Goal: Use online tool/utility: Utilize a website feature to perform a specific function

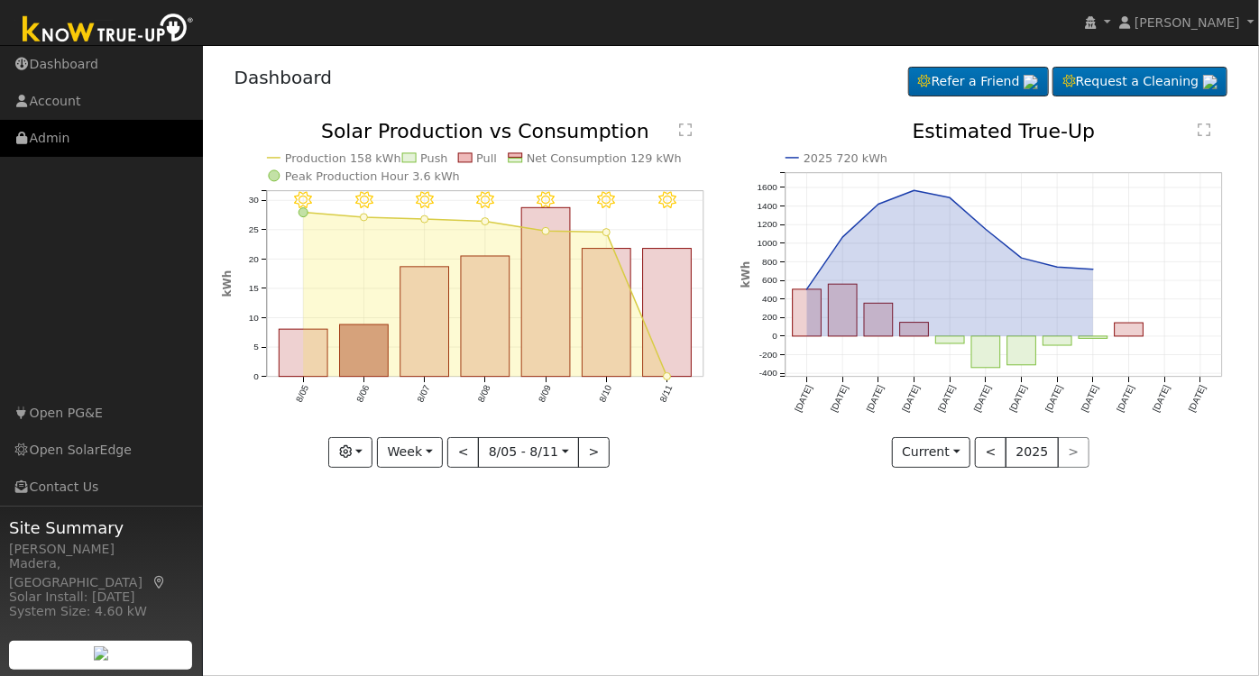
click at [83, 140] on link "Admin" at bounding box center [101, 138] width 203 height 37
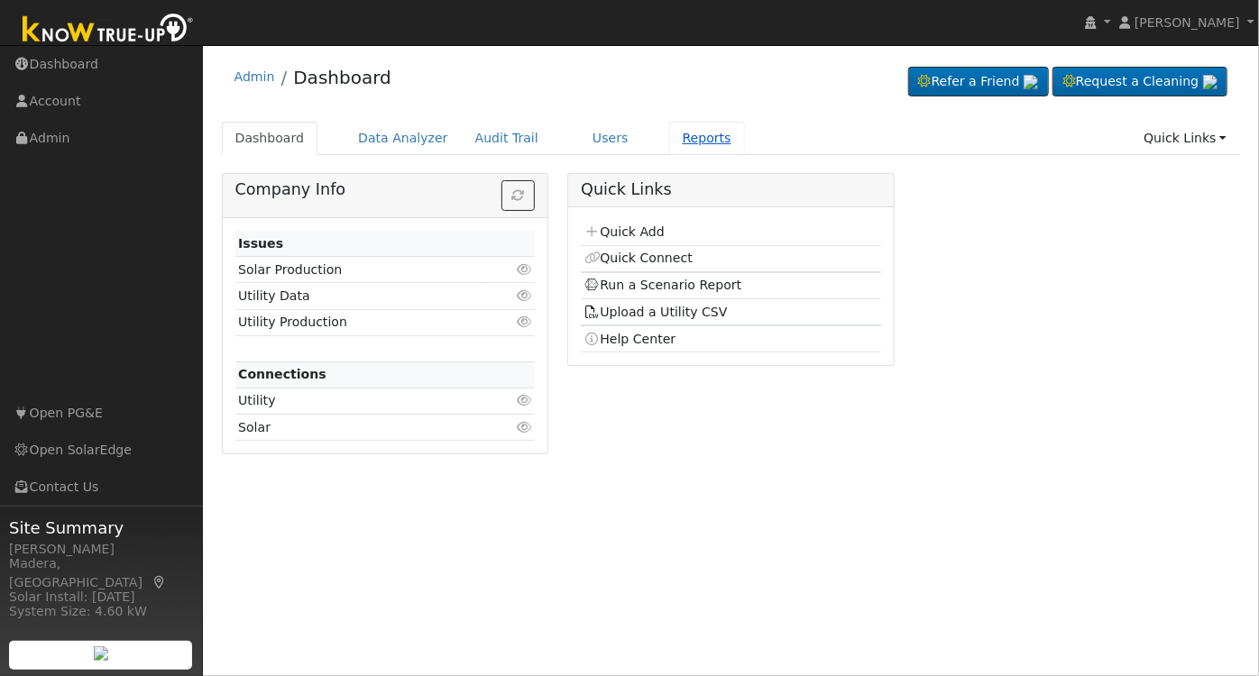
click at [669, 140] on link "Reports" at bounding box center [707, 138] width 76 height 33
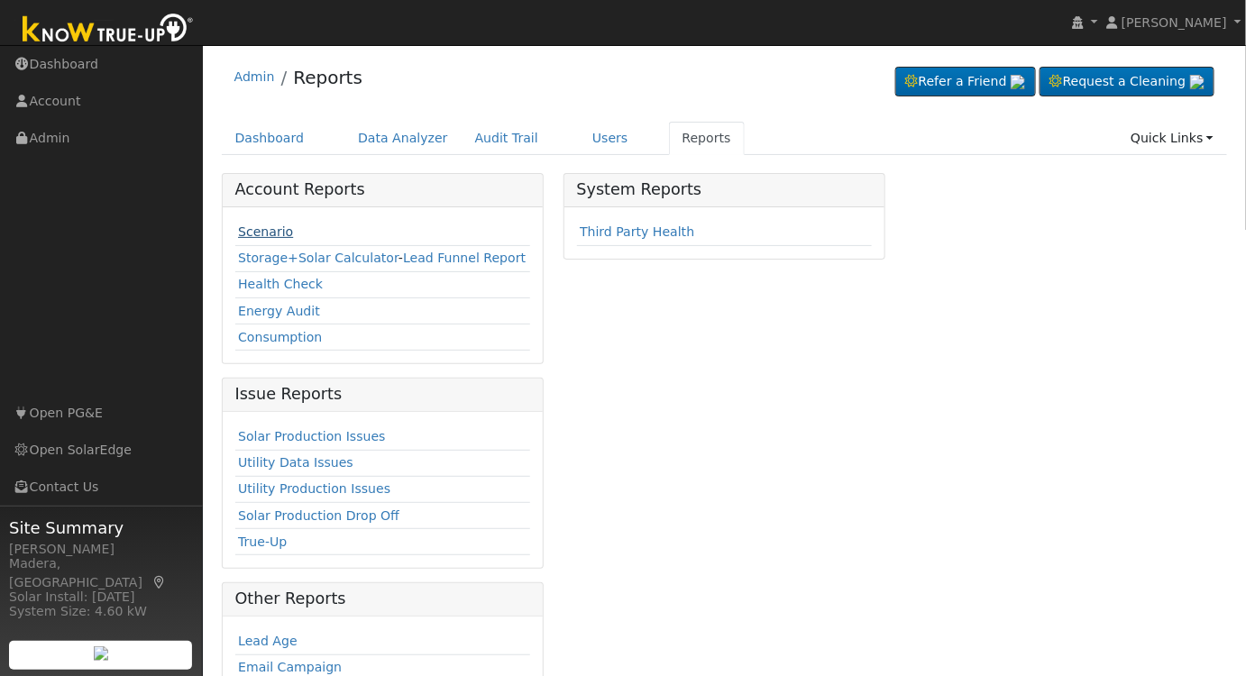
click at [254, 225] on link "Scenario" at bounding box center [265, 232] width 55 height 14
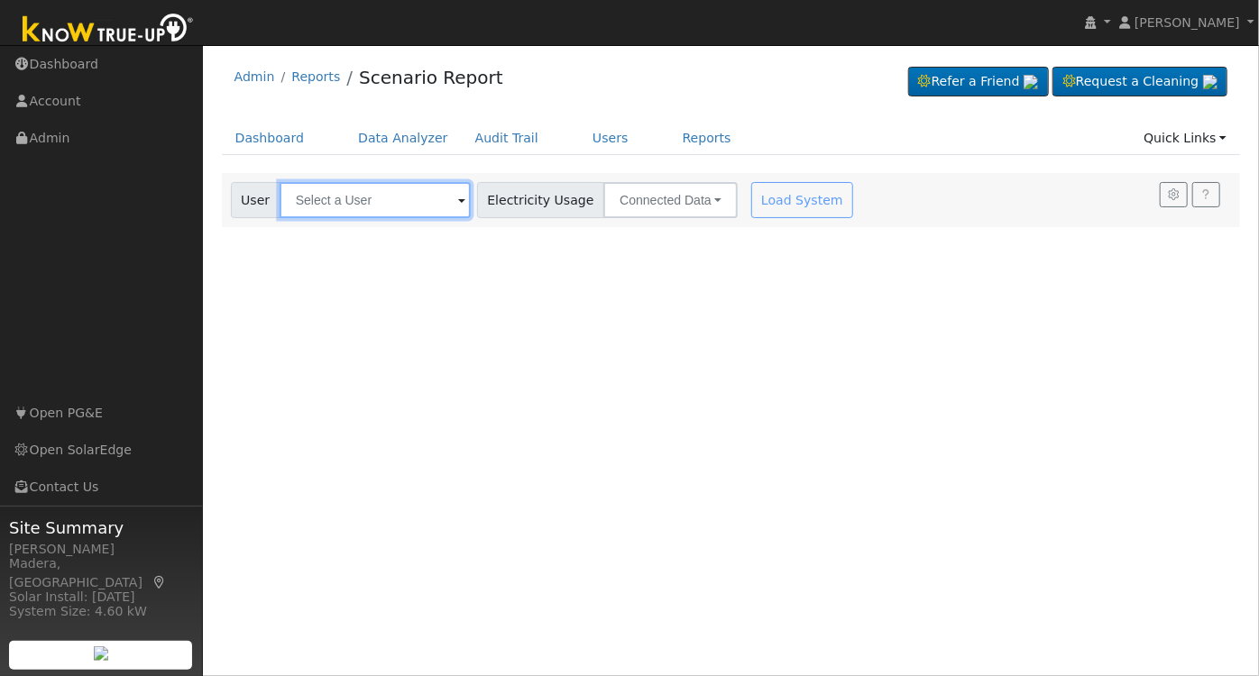
click at [377, 206] on input "text" at bounding box center [375, 200] width 191 height 36
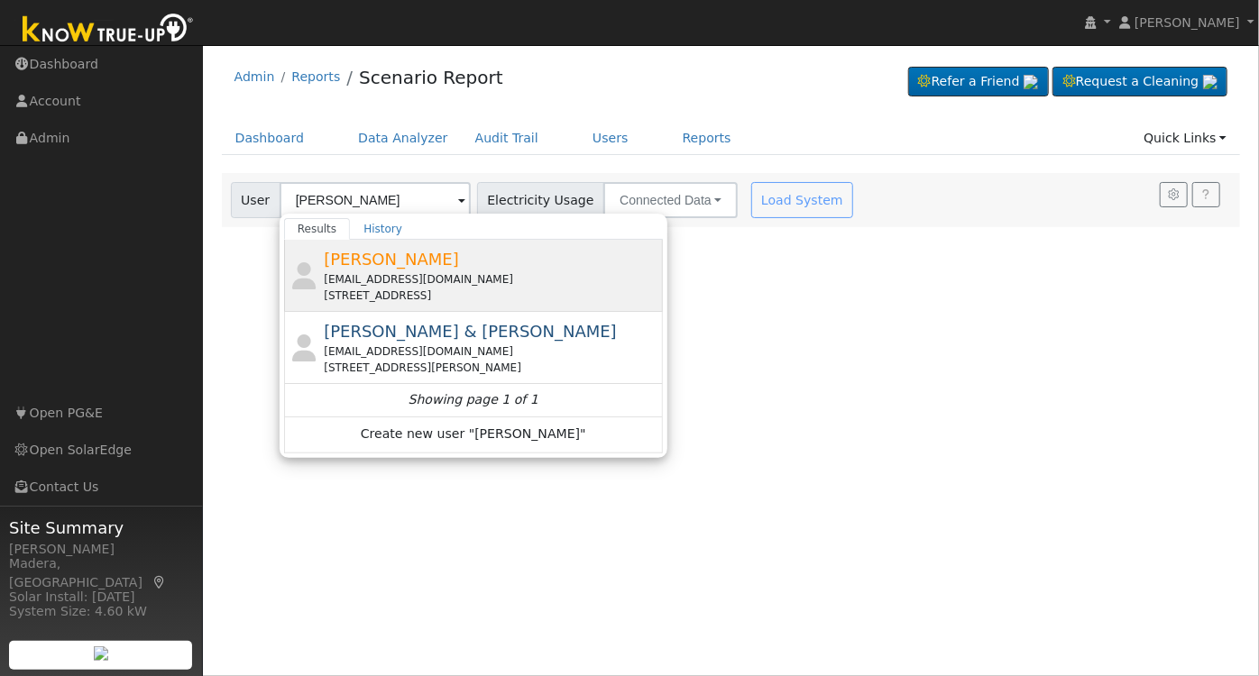
click at [454, 266] on div "Catherine Carlson catherinewoohoo@gmail.com 1914 South Bardo Street, Visalia, C…" at bounding box center [491, 275] width 335 height 57
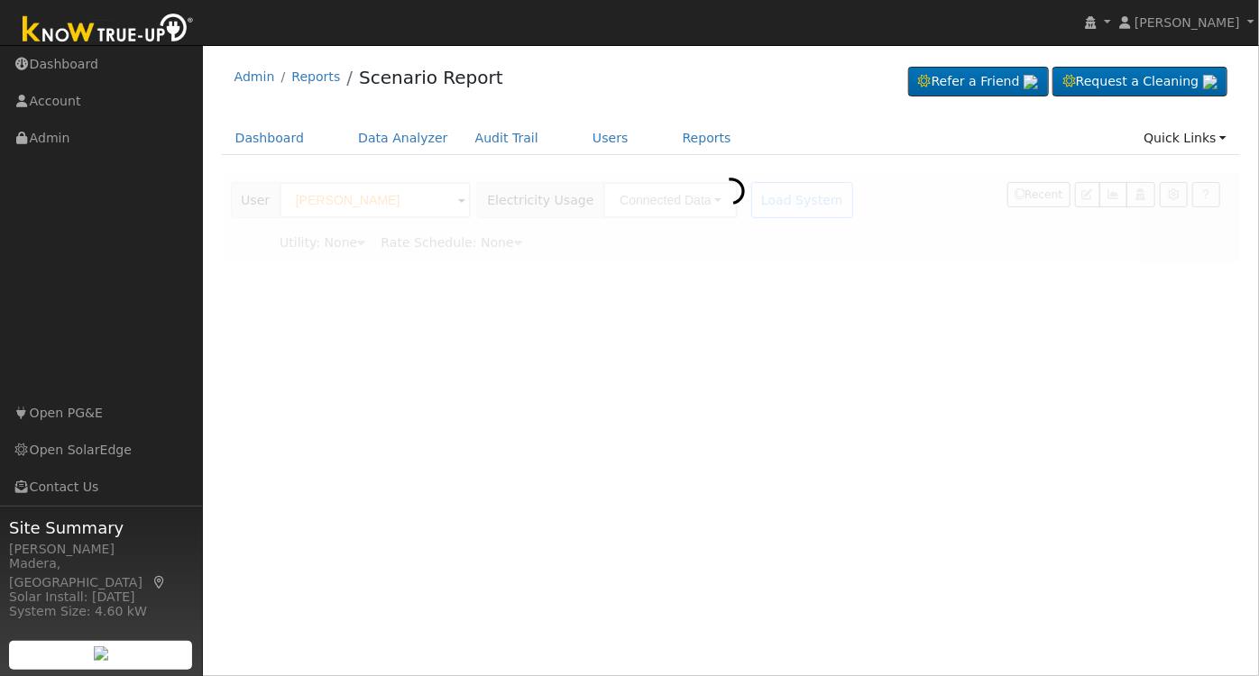
type input "Catherine Carlson"
type input "Southern California Edison"
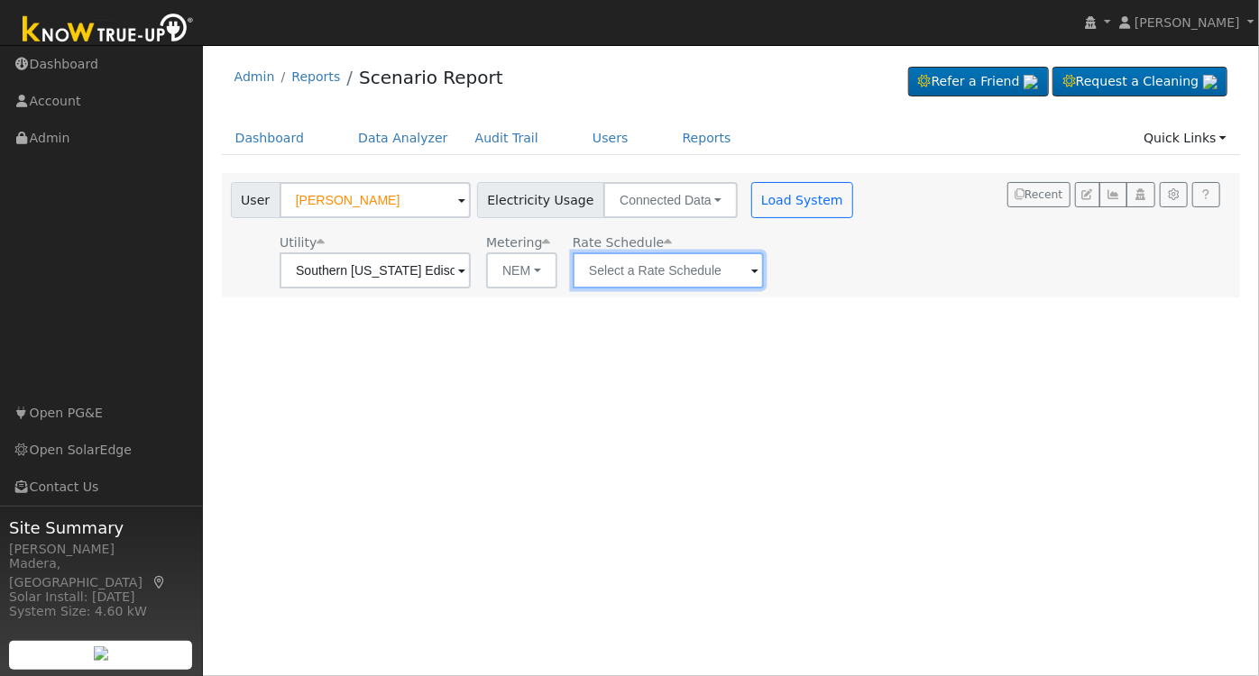
click at [471, 272] on input "text" at bounding box center [375, 270] width 191 height 36
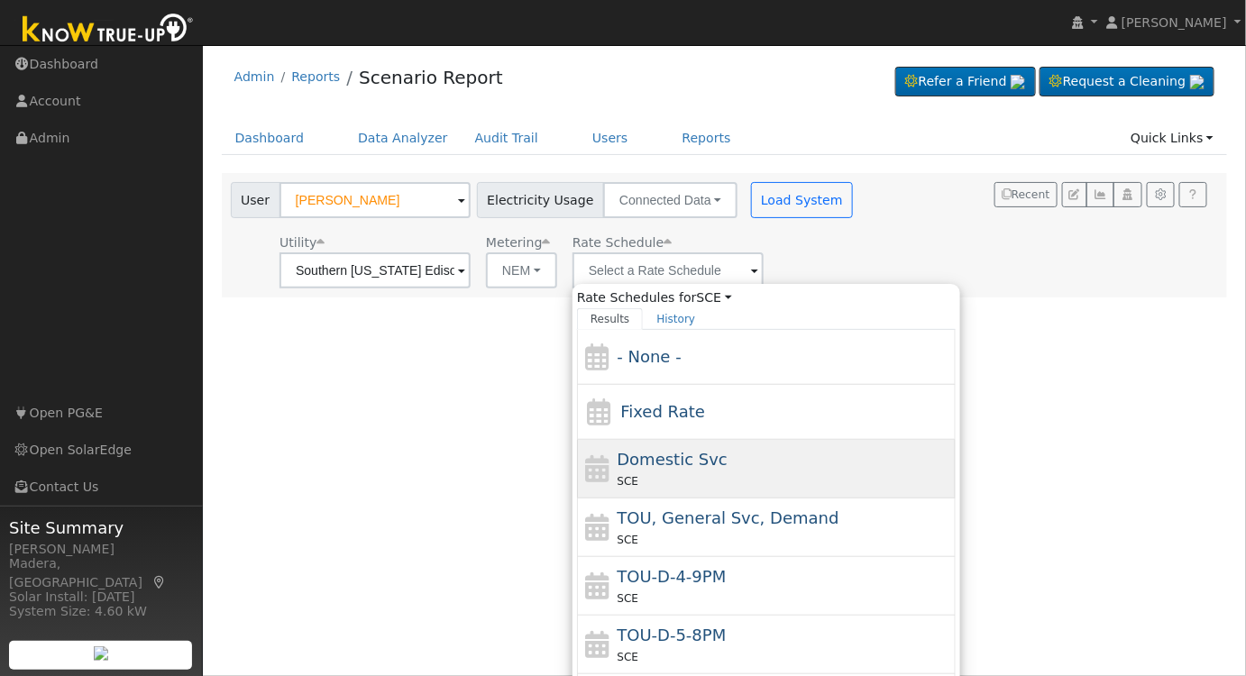
click at [688, 454] on span "Domestic Svc" at bounding box center [673, 459] width 111 height 19
type input "Domestic Svc"
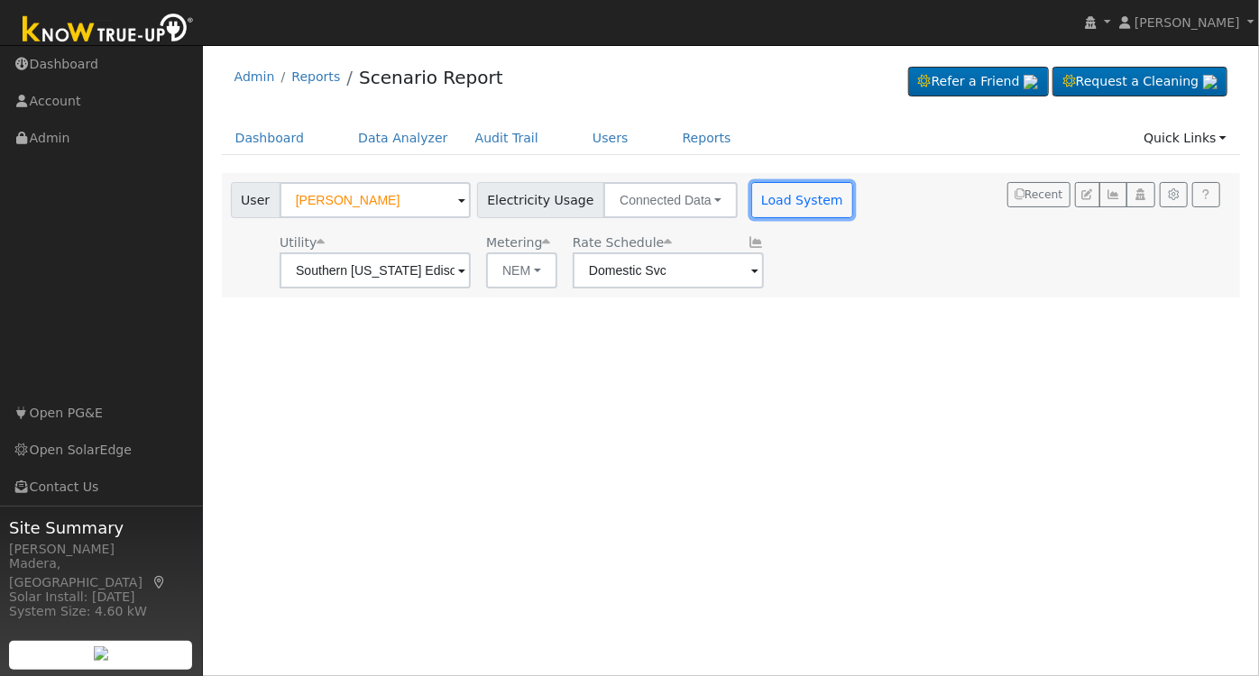
click at [768, 201] on button "Load System" at bounding box center [802, 200] width 103 height 36
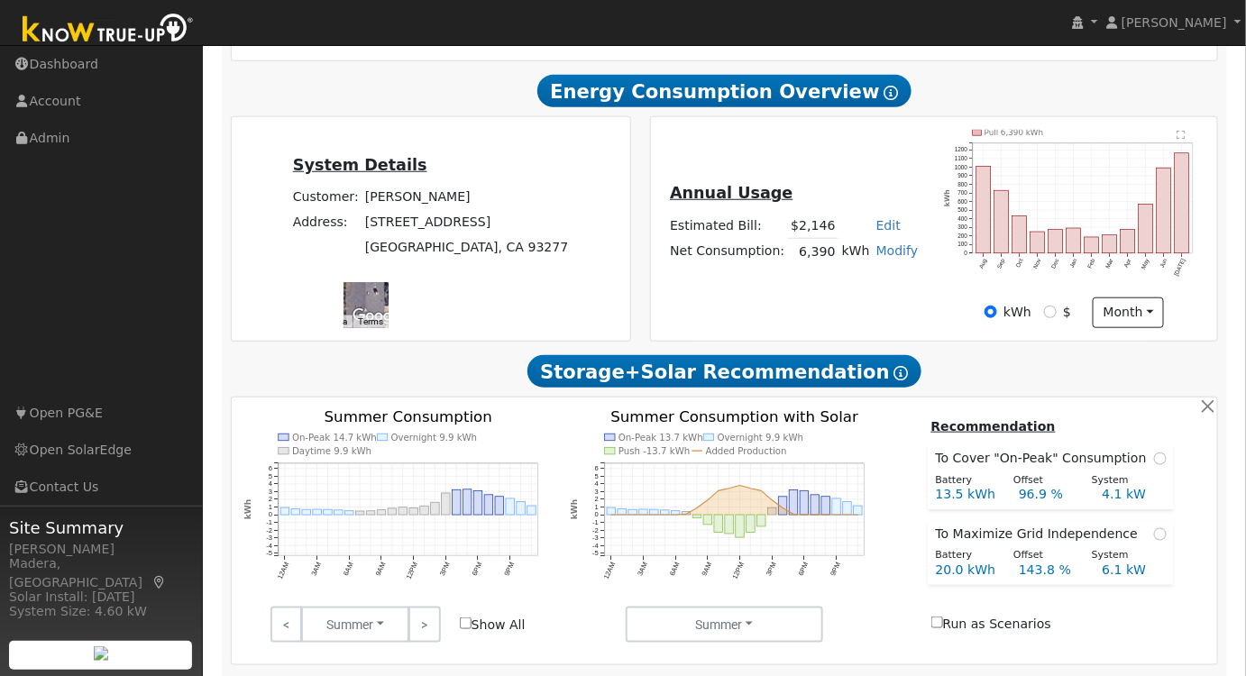
scroll to position [639, 0]
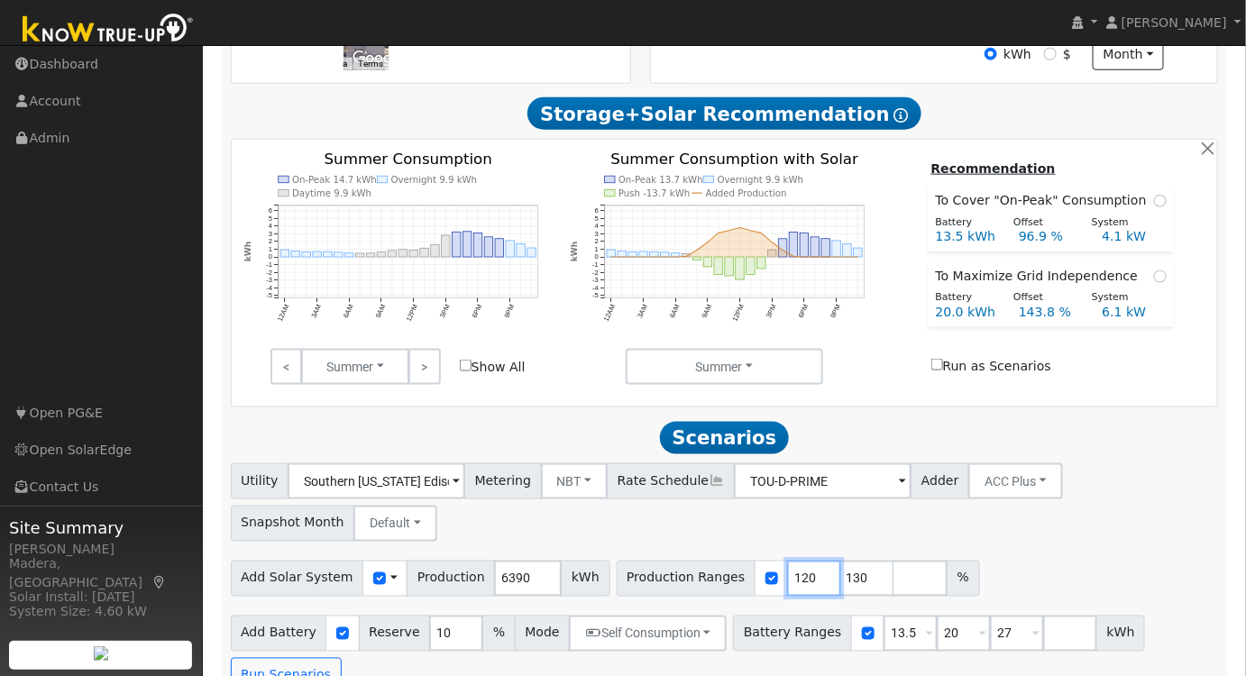
drag, startPoint x: 779, startPoint y: 583, endPoint x: 711, endPoint y: 576, distance: 68.9
click at [722, 580] on div "Production Ranges 120 130 %" at bounding box center [798, 579] width 363 height 36
type input "130"
drag, startPoint x: 780, startPoint y: 583, endPoint x: 676, endPoint y: 587, distance: 103.8
click at [677, 588] on div "Production Ranges 130 %" at bounding box center [772, 579] width 310 height 36
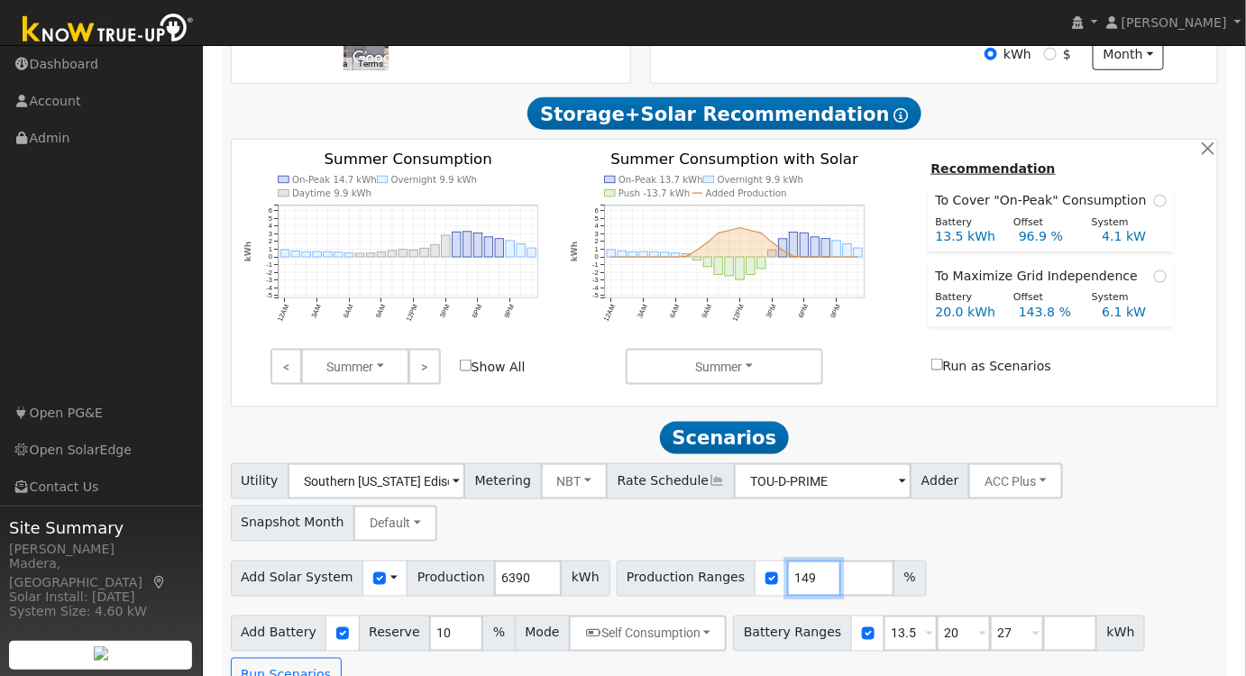
type input "149"
drag, startPoint x: 877, startPoint y: 638, endPoint x: 810, endPoint y: 634, distance: 67.8
click at [810, 635] on div "Battery Ranges 13.5 Overrides Reserve % Mode None None Self Consumption Peak Sa…" at bounding box center [939, 634] width 412 height 36
drag, startPoint x: 925, startPoint y: 635, endPoint x: 867, endPoint y: 640, distance: 58.0
click at [868, 640] on div "Battery Ranges 13.5 Overrides Reserve % Mode None None Self Consumption Peak Sa…" at bounding box center [939, 634] width 412 height 36
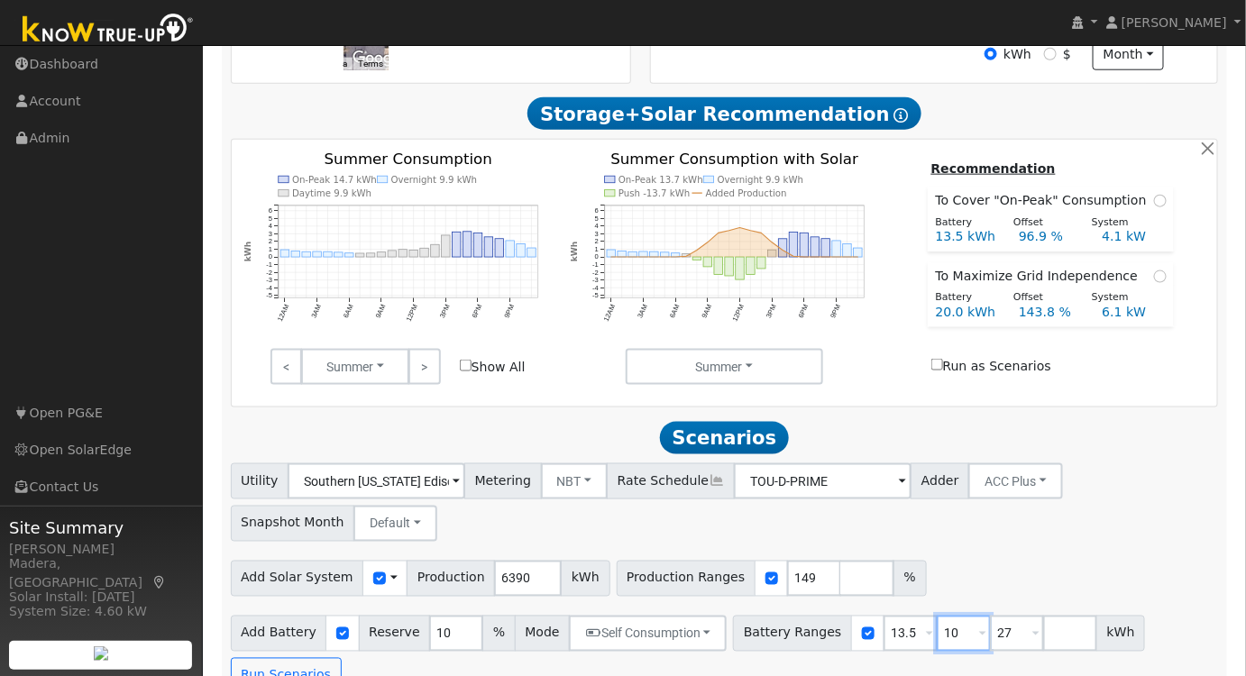
type input "10"
type input "13.5"
drag, startPoint x: 951, startPoint y: 642, endPoint x: 885, endPoint y: 644, distance: 65.9
click at [887, 644] on div "Battery Ranges 10 Overrides Reserve % Mode None None Self Consumption Peak Savi…" at bounding box center [939, 634] width 412 height 36
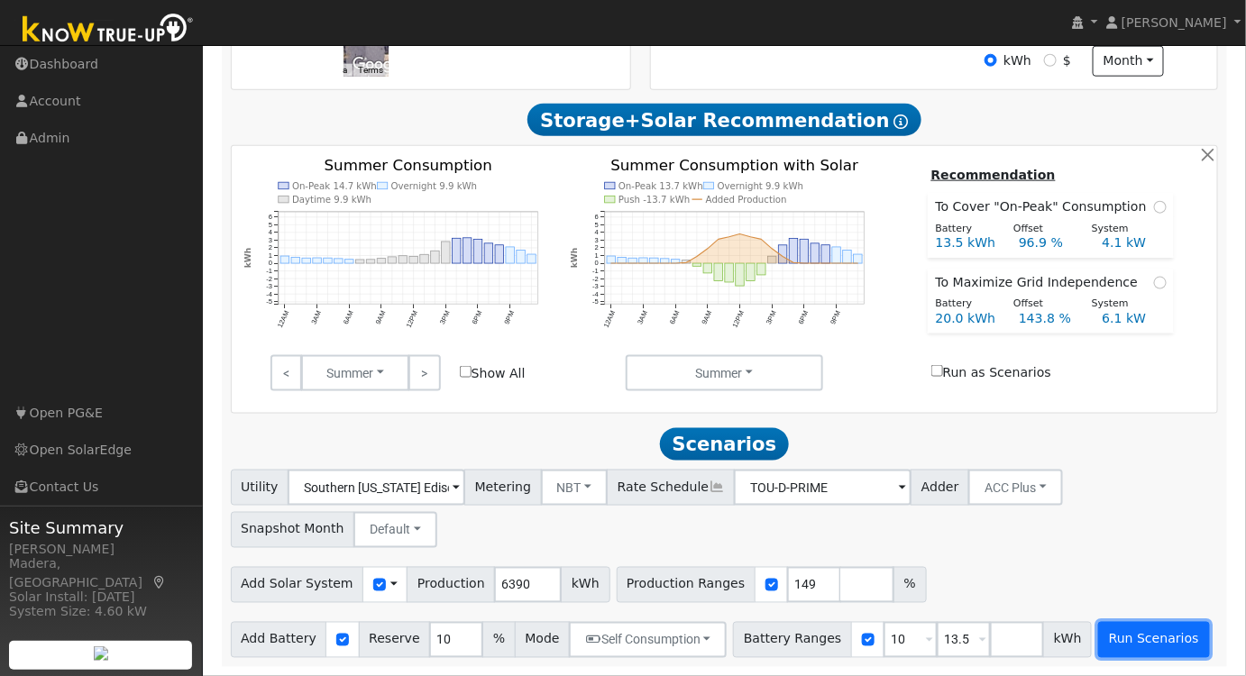
click at [1104, 644] on button "Run Scenarios" at bounding box center [1153, 640] width 111 height 36
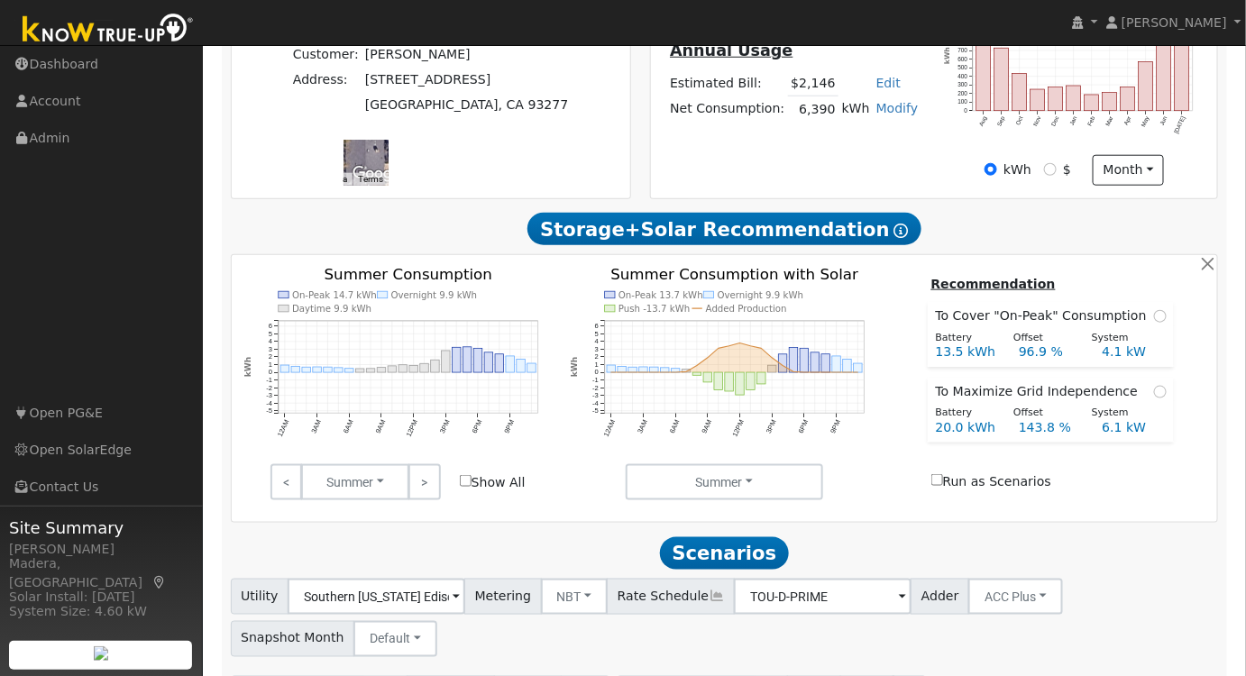
scroll to position [519, 0]
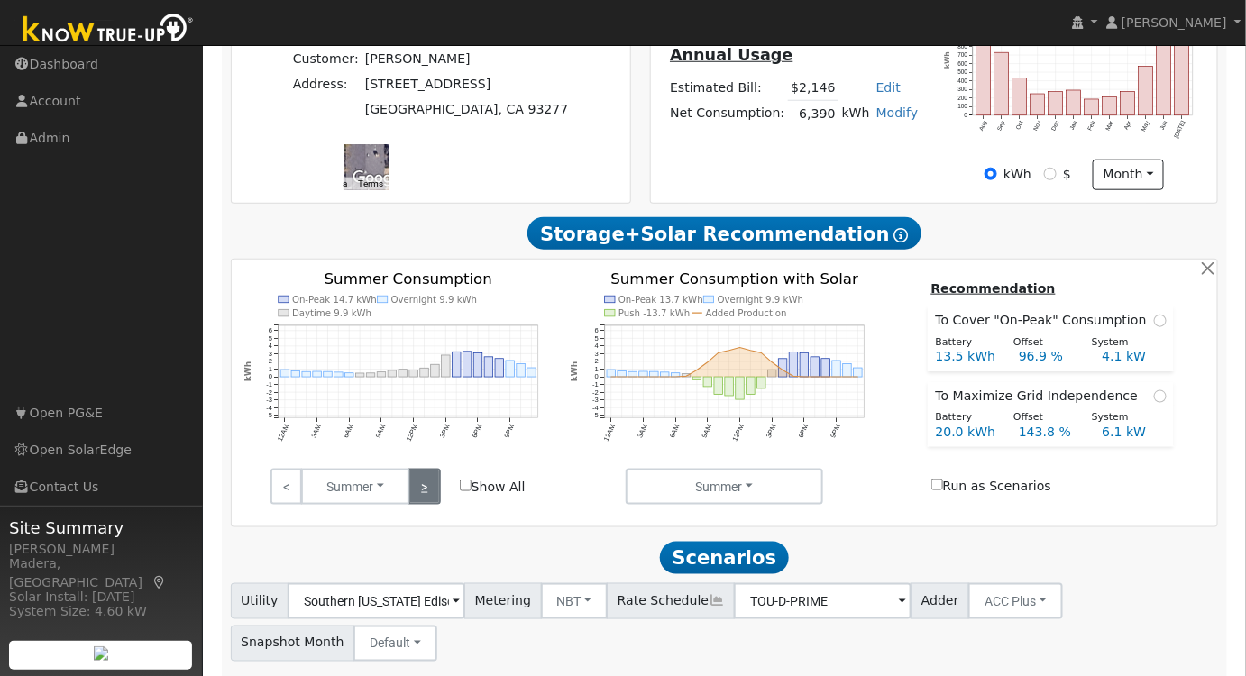
click at [426, 500] on link ">" at bounding box center [424, 487] width 32 height 36
click at [426, 501] on link ">" at bounding box center [424, 487] width 32 height 36
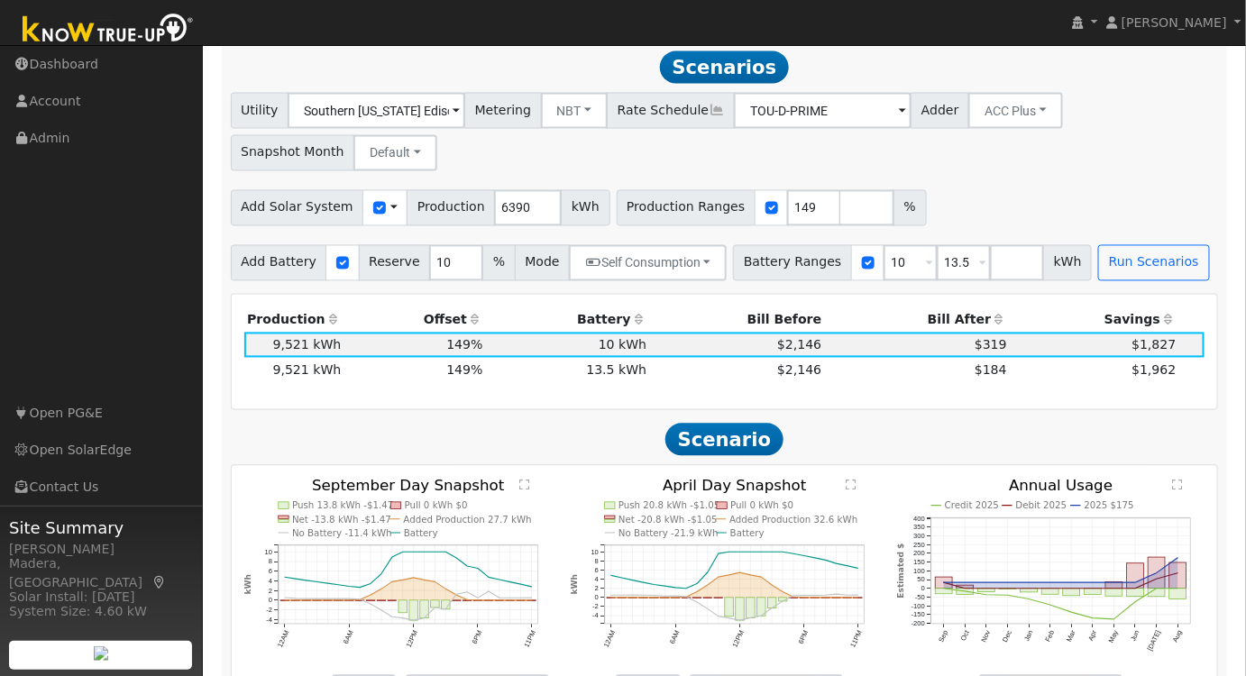
scroll to position [1012, 0]
